Goal: Information Seeking & Learning: Learn about a topic

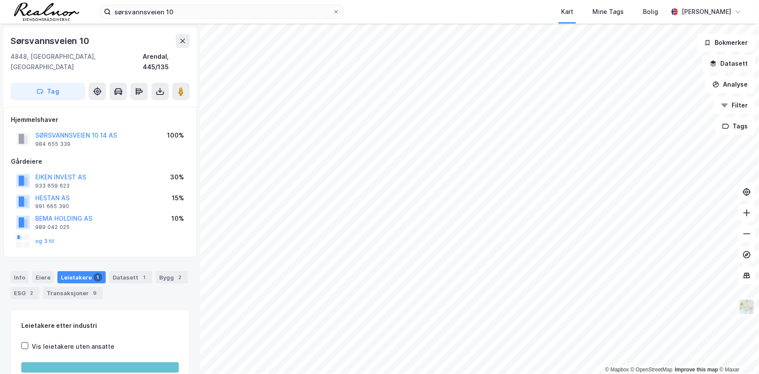
scroll to position [39, 0]
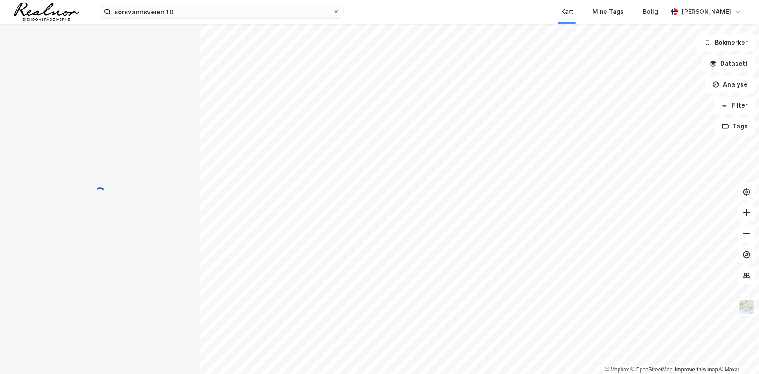
scroll to position [16, 0]
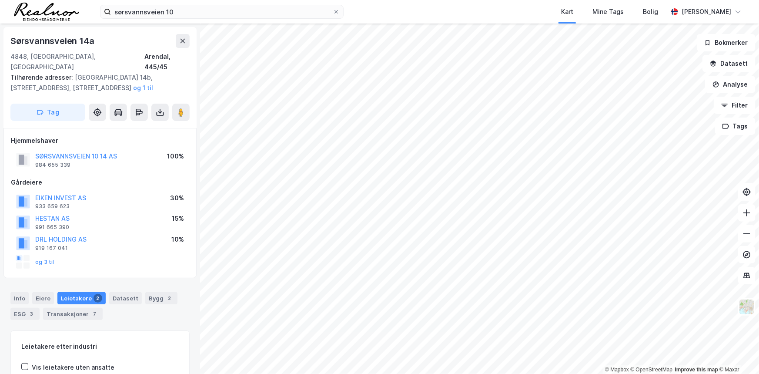
scroll to position [16, 0]
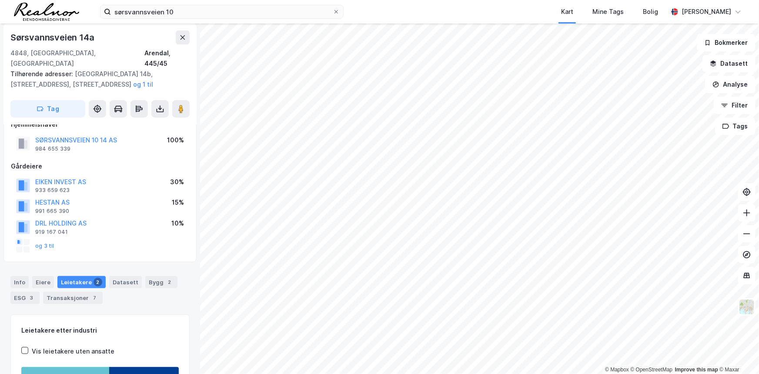
scroll to position [16, 0]
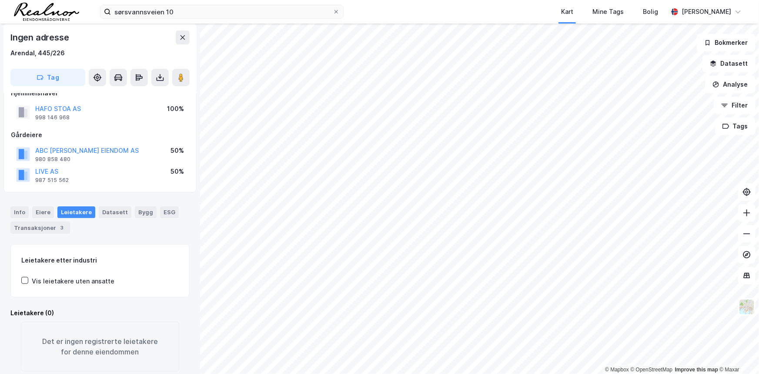
scroll to position [16, 0]
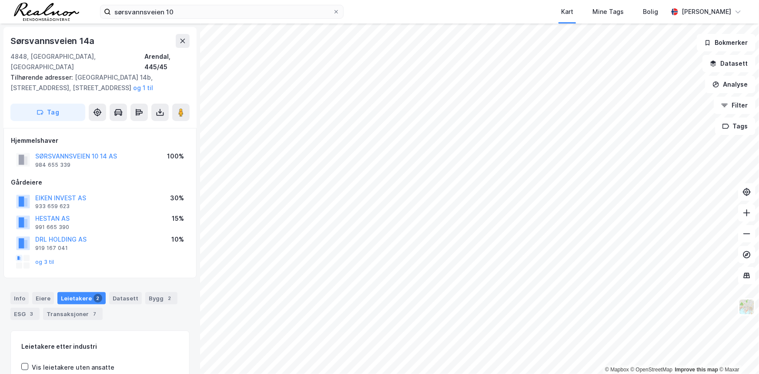
scroll to position [16, 0]
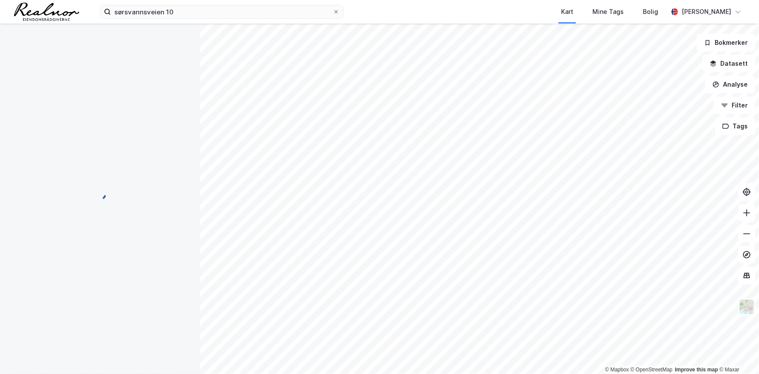
scroll to position [16, 0]
